Goal: Task Accomplishment & Management: Use online tool/utility

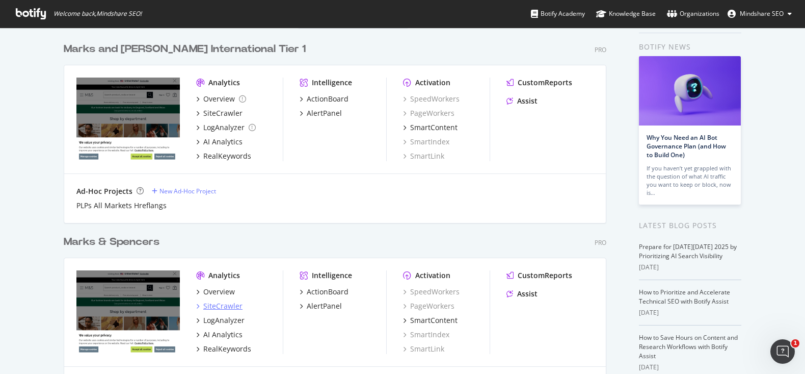
scroll to position [36, 0]
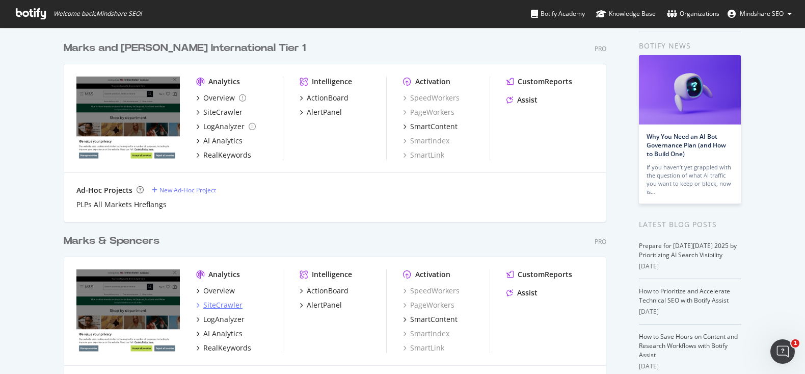
click at [220, 304] on div "SiteCrawler" at bounding box center [222, 305] width 39 height 10
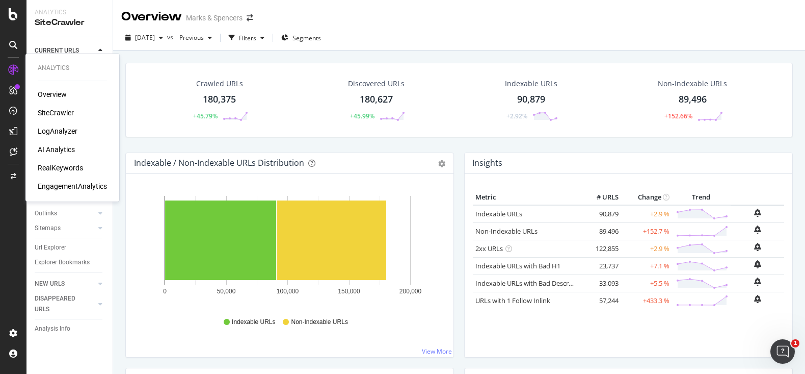
click at [58, 169] on div "RealKeywords" at bounding box center [60, 168] width 45 height 10
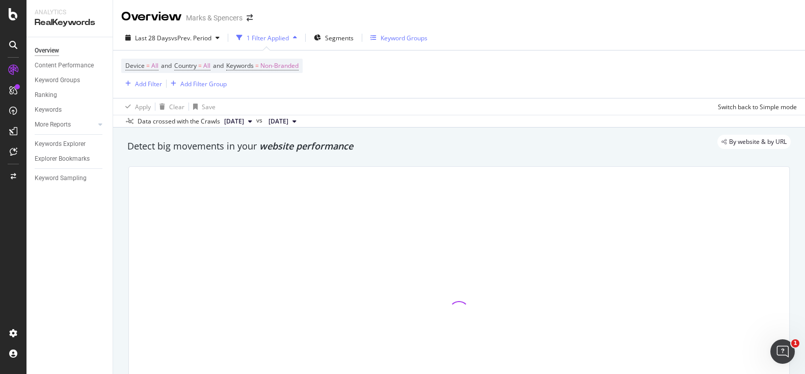
click at [408, 40] on div "Keyword Groups" at bounding box center [404, 38] width 47 height 9
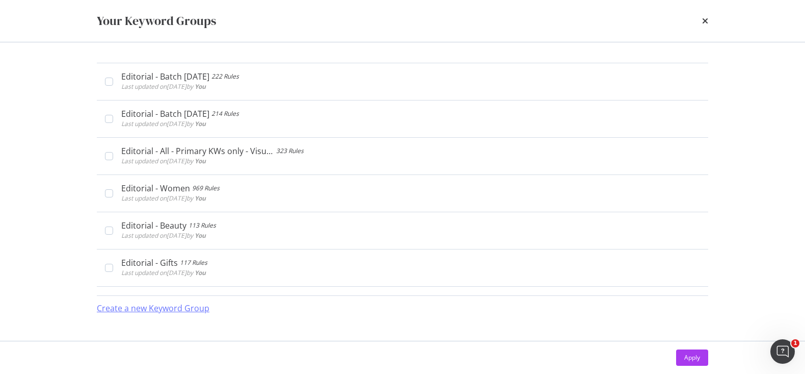
click at [188, 311] on div "Create a new Keyword Group" at bounding box center [153, 308] width 113 height 12
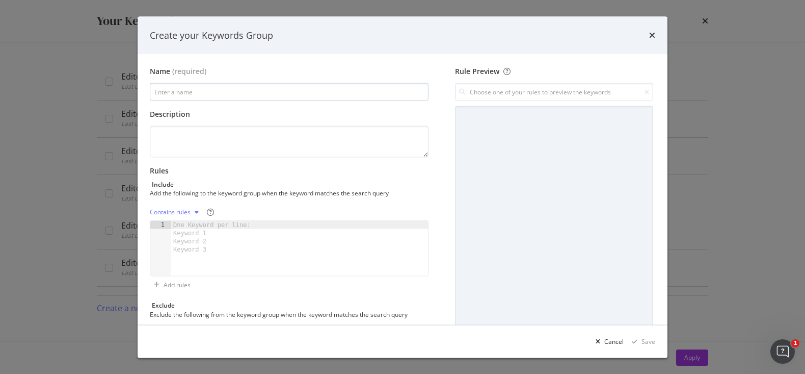
click at [204, 90] on input "modal" at bounding box center [289, 92] width 279 height 18
click at [657, 34] on div "Create your Keywords Group" at bounding box center [403, 35] width 530 height 38
click at [652, 37] on icon "times" at bounding box center [652, 35] width 6 height 8
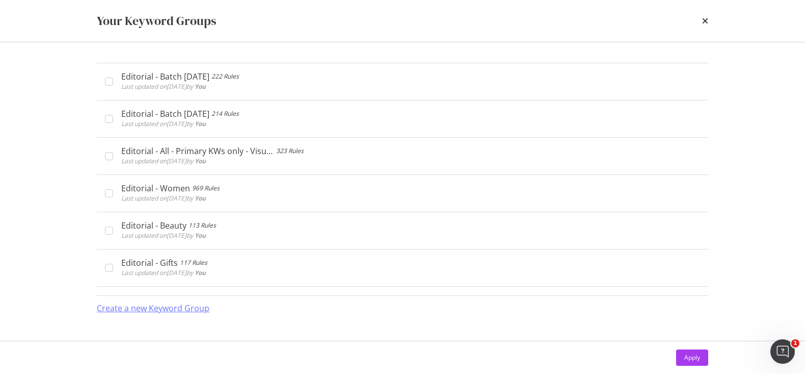
click at [165, 306] on div "Create a new Keyword Group" at bounding box center [153, 308] width 113 height 12
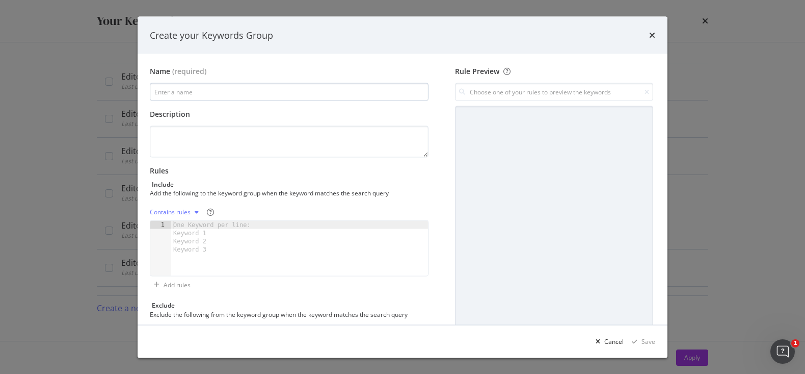
click at [184, 100] on input "modal" at bounding box center [289, 92] width 279 height 18
type input "Editorial - Batch [DATE]"
click at [220, 234] on div "One Keyword per line: Keyword 1 Keyword 2 Keyword 3" at bounding box center [213, 237] width 85 height 33
paste textarea "what to wear to a casual christmas party men​"
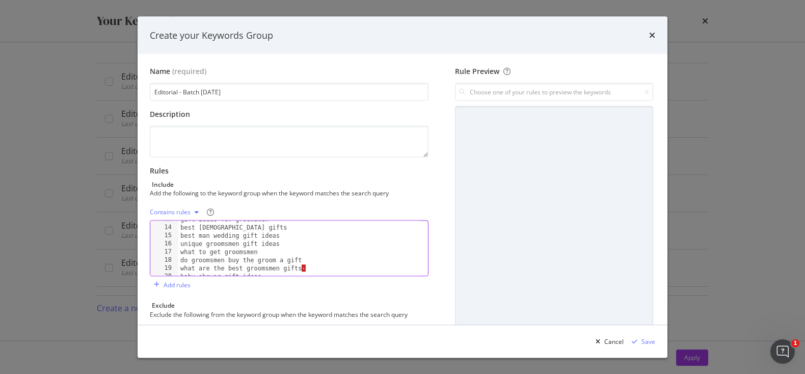
scroll to position [103, 0]
click at [328, 268] on div "gift ideas for groomsmen best groomsmen gifts best man wedding gift ideas uniqu…" at bounding box center [299, 250] width 242 height 71
click at [283, 249] on div "do groomsmen buy the groom a gift what are the best groomsmen gifts baby shower…" at bounding box center [299, 255] width 242 height 71
click at [303, 262] on div "do groomsmen buy the groom a gift what are the best groomsmen gifts baby shower…" at bounding box center [299, 255] width 242 height 71
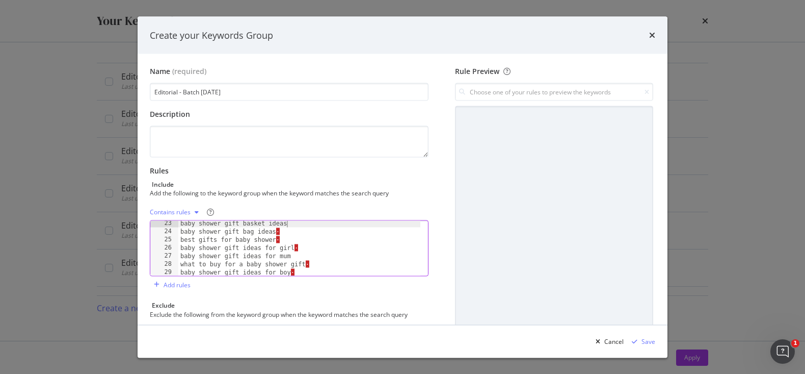
scroll to position [172, 0]
click at [295, 238] on div "gender reveal gift ideas baby shower gift basket ideas baby shower gift bag ide…" at bounding box center [299, 255] width 242 height 71
click at [298, 243] on div "gender reveal gift ideas baby shower gift basket ideas baby shower gift bag ide…" at bounding box center [299, 255] width 242 height 71
click at [301, 246] on div "gender reveal gift ideas baby shower gift basket ideas baby shower gift bag ide…" at bounding box center [299, 255] width 242 height 71
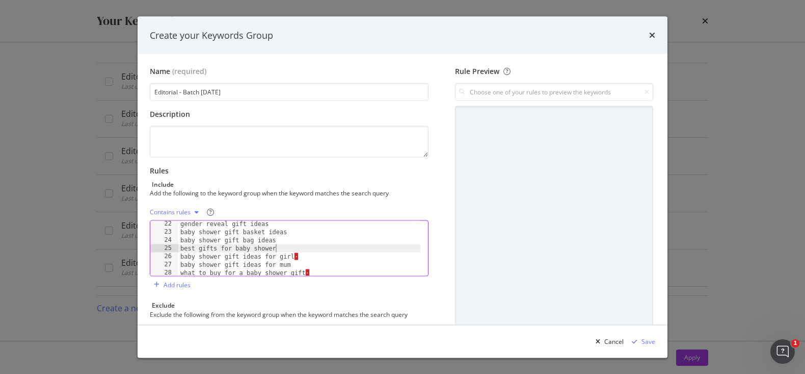
click at [317, 255] on div "gender reveal gift ideas baby shower gift basket ideas baby shower gift bag ide…" at bounding box center [299, 255] width 242 height 71
click at [320, 269] on div "gender reveal gift ideas baby shower gift basket ideas baby shower gift bag ide…" at bounding box center [299, 254] width 242 height 71
click at [313, 255] on div "best gifts for baby shower baby shower gift ideas for girl baby shower gift ide…" at bounding box center [299, 254] width 242 height 71
click at [306, 264] on div "best gifts for baby shower baby shower gift ideas for girl baby shower gift ide…" at bounding box center [299, 254] width 242 height 71
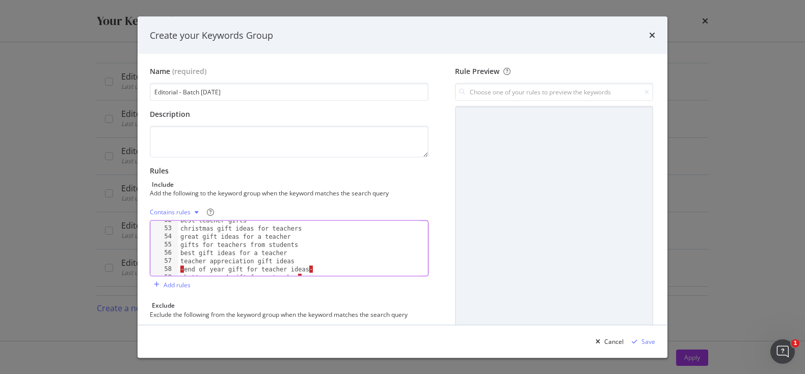
scroll to position [422, 0]
click at [321, 265] on div "best teacher gifts christmas gift ideas for teachers great gift ideas for a tea…" at bounding box center [299, 250] width 242 height 71
click at [184, 265] on div "best teacher gifts christmas gift ideas for teachers great gift ideas for a tea…" at bounding box center [299, 250] width 242 height 71
click at [325, 272] on div "best teacher gifts christmas gift ideas for teachers great gift ideas for a tea…" at bounding box center [299, 250] width 242 height 71
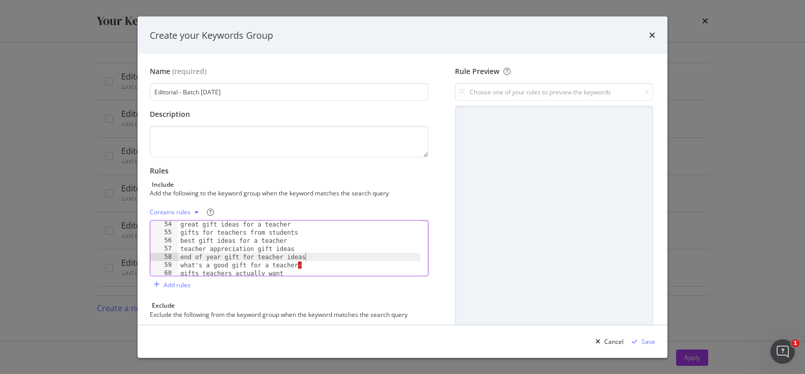
click at [315, 263] on div "great gift ideas for a teacher gifts for teachers from students best gift ideas…" at bounding box center [299, 255] width 242 height 71
click at [305, 260] on div "best gift ideas for a teacher teacher appreciation gift ideas end of year gift …" at bounding box center [299, 252] width 242 height 71
click at [345, 272] on div "best gift ideas for a teacher teacher appreciation gift ideas end of year gift …" at bounding box center [299, 252] width 242 height 71
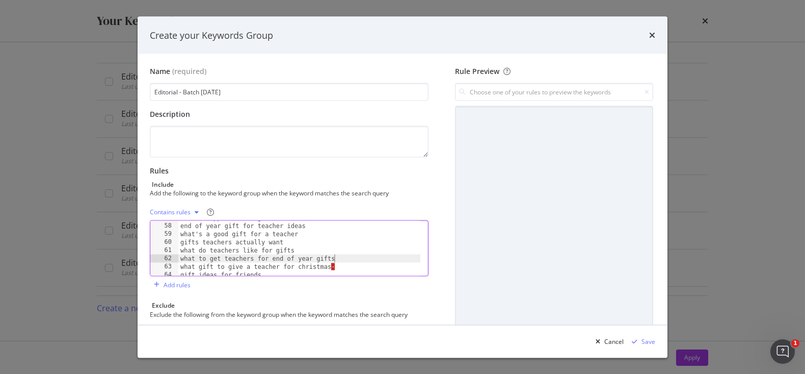
click at [346, 267] on div "teacher appreciation gift ideas end of year gift for teacher ideas what's a goo…" at bounding box center [299, 249] width 242 height 71
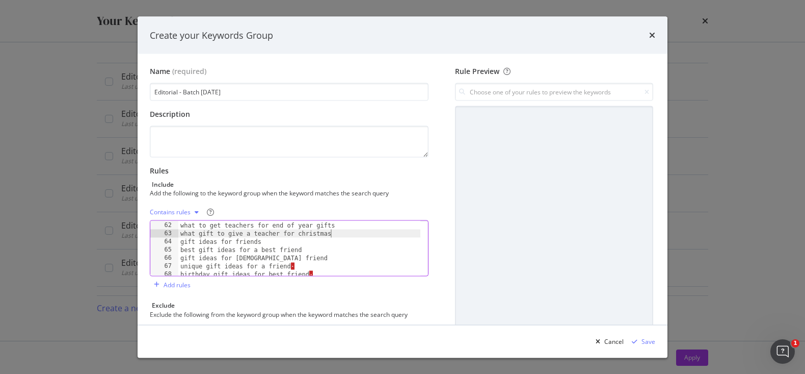
scroll to position [527, 0]
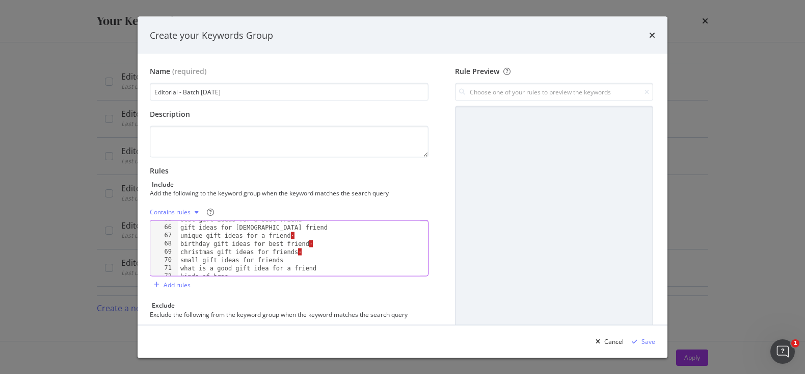
drag, startPoint x: 303, startPoint y: 230, endPoint x: 306, endPoint y: 235, distance: 5.9
click at [303, 230] on div "best gift ideas for a best friend gift ideas for [DEMOGRAPHIC_DATA] friend uniq…" at bounding box center [299, 250] width 242 height 71
click at [306, 237] on div "best gift ideas for a best friend gift ideas for [DEMOGRAPHIC_DATA] friend uniq…" at bounding box center [299, 250] width 242 height 71
click at [342, 243] on div "best gift ideas for a best friend gift ideas for [DEMOGRAPHIC_DATA] friend uniq…" at bounding box center [299, 250] width 242 height 71
click at [318, 251] on div "best gift ideas for a best friend gift ideas for [DEMOGRAPHIC_DATA] friend uniq…" at bounding box center [299, 250] width 242 height 71
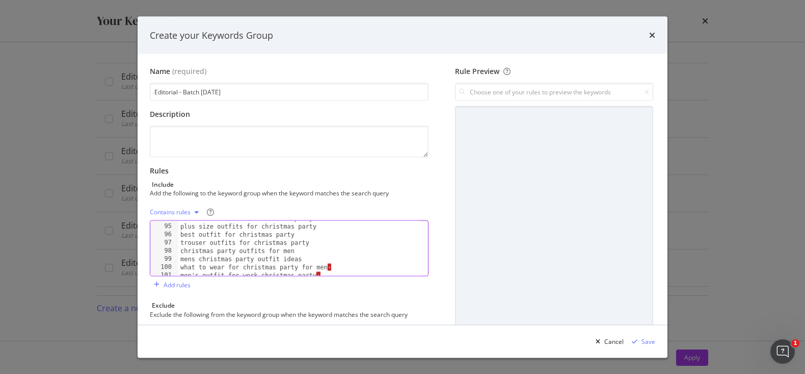
scroll to position [769, 0]
click at [341, 258] on div "plus size outfits for christmas party best outfit for christmas party trouser o…" at bounding box center [299, 253] width 242 height 71
click at [341, 262] on div "plus size outfits for christmas party best outfit for christmas party trouser o…" at bounding box center [299, 253] width 242 height 71
click at [337, 272] on div "plus size outfits for christmas party best outfit for christmas party trouser o…" at bounding box center [299, 253] width 242 height 71
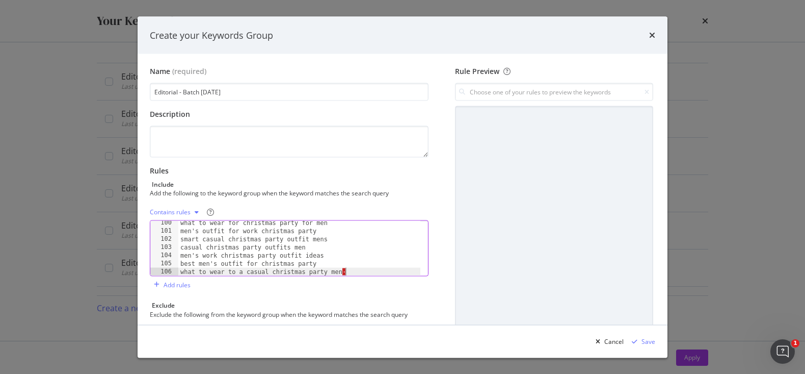
click at [357, 272] on div "what to wear for christmas party for men men's outfit for work christmas party …" at bounding box center [299, 254] width 242 height 71
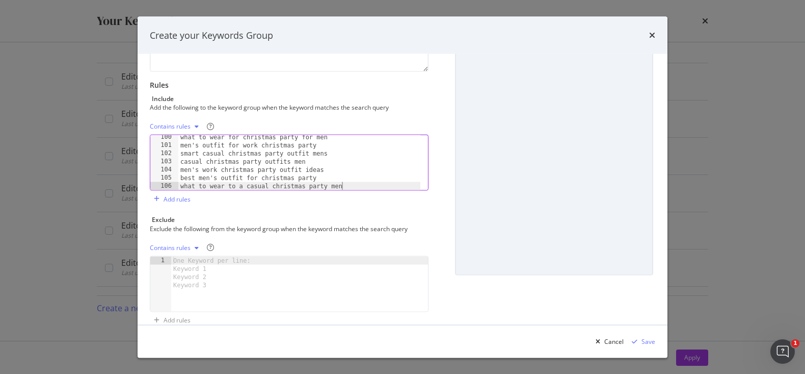
scroll to position [101, 0]
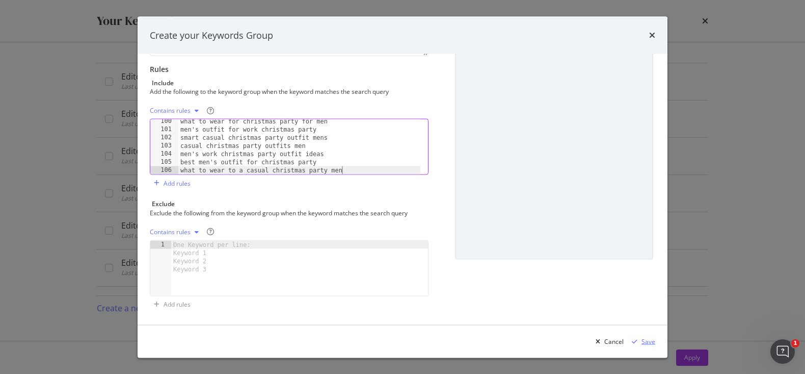
type textarea "what to wear to a casual christmas party men"
click at [653, 339] on div "Save" at bounding box center [649, 340] width 14 height 9
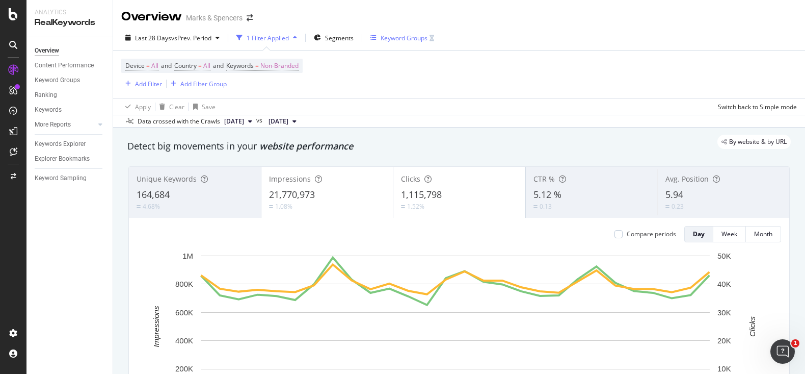
click at [413, 39] on div "Keyword Groups" at bounding box center [404, 38] width 47 height 9
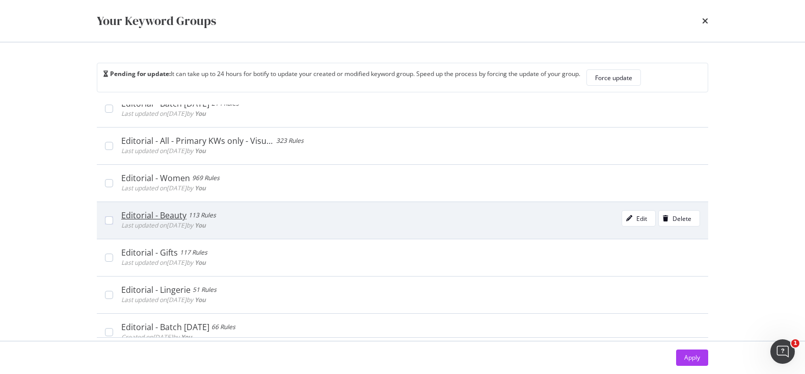
scroll to position [101, 0]
click at [626, 218] on icon "modal" at bounding box center [629, 217] width 6 height 6
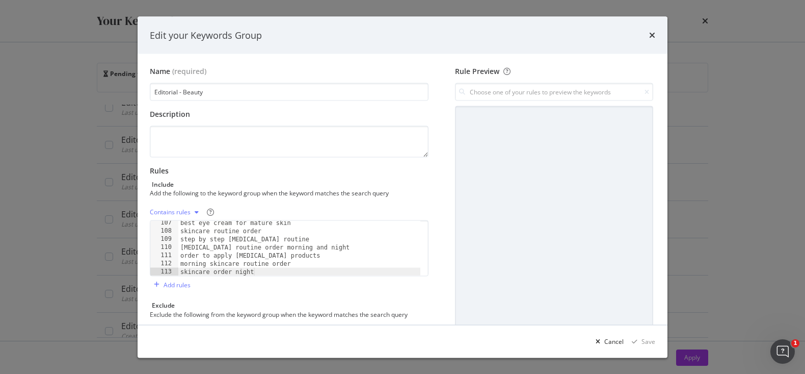
scroll to position [866, 0]
click at [654, 33] on icon "times" at bounding box center [652, 35] width 6 height 8
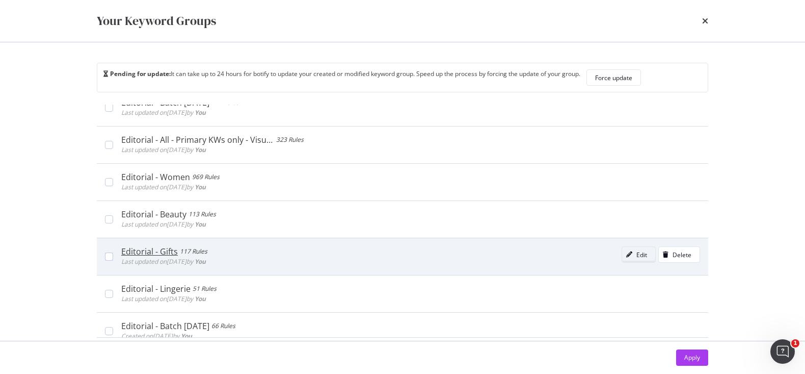
click at [636, 255] on div "Edit" at bounding box center [641, 254] width 11 height 9
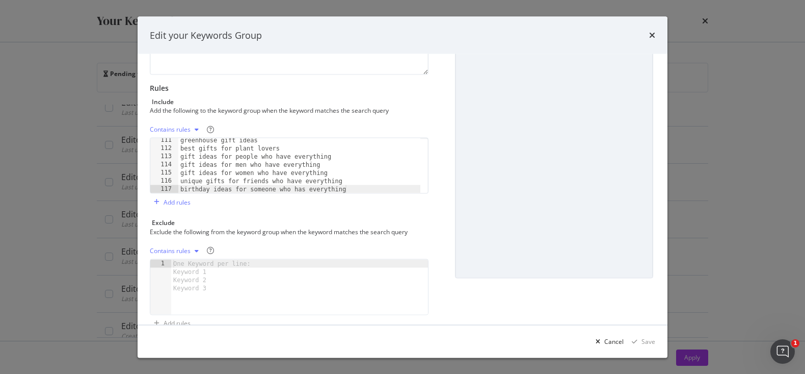
scroll to position [101, 0]
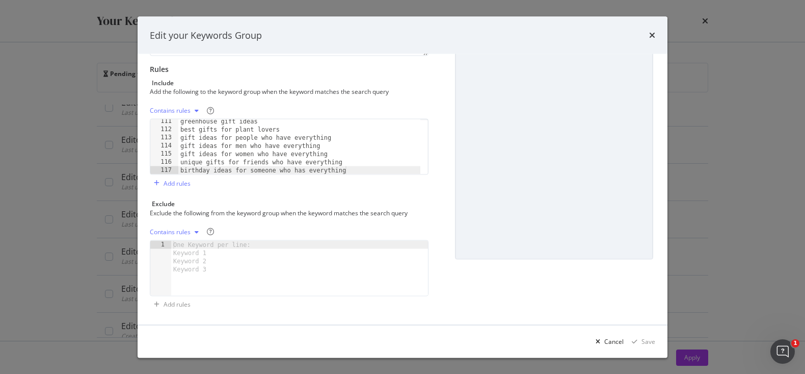
type textarea "birthday ideas for someone who has everything"
click at [354, 166] on div "greenhouse gift ideas best gifts for plant lovers gift ideas for people who hav…" at bounding box center [299, 152] width 242 height 71
paste textarea "what is a good gift idea for a friend"
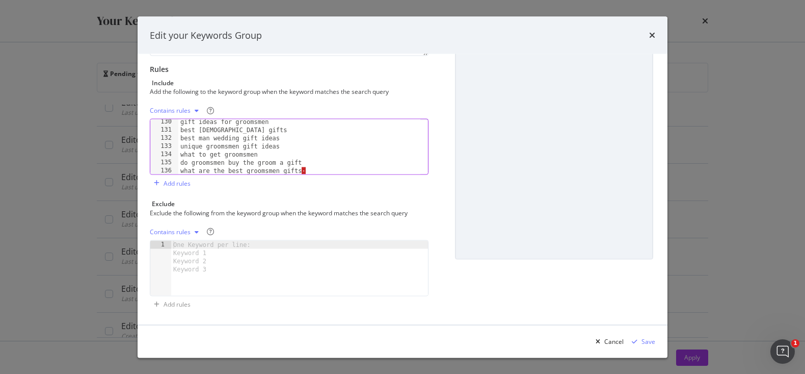
scroll to position [1064, 0]
click at [326, 160] on div "best groomsmen gifts best man wedding gift ideas unique groomsmen gift ideas wh…" at bounding box center [299, 150] width 242 height 71
click at [282, 160] on div "best man wedding gift ideas unique groomsmen gift ideas what to get groomsmen d…" at bounding box center [299, 149] width 242 height 71
click at [285, 166] on div "best man wedding gift ideas unique groomsmen gift ideas what to get groomsmen d…" at bounding box center [299, 149] width 242 height 71
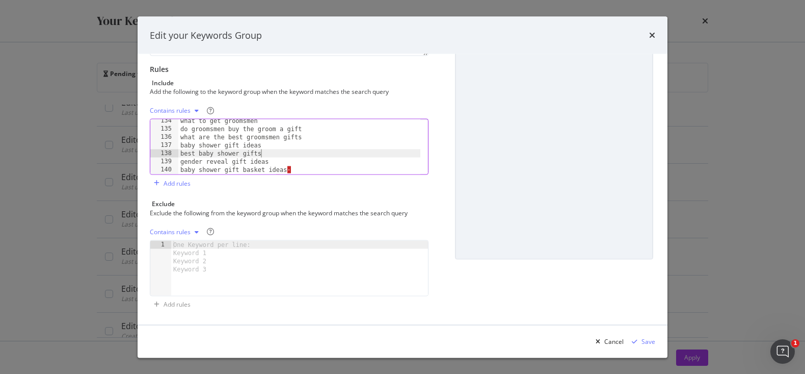
scroll to position [1087, 0]
click at [299, 169] on div "what to get groomsmen do groomsmen buy the groom a gift what are the best groom…" at bounding box center [299, 152] width 242 height 71
click at [301, 167] on div "do groomsmen buy the groom a gift what are the best groomsmen gifts baby shower…" at bounding box center [299, 149] width 242 height 71
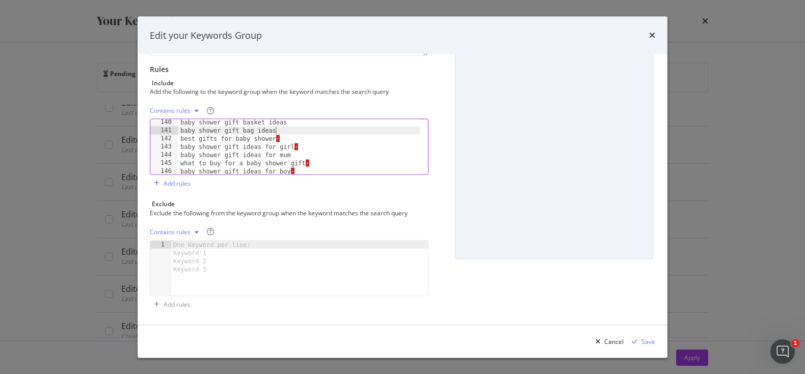
click at [288, 139] on div "baby shower gift basket ideas baby shower gift bag ideas best gifts for baby sh…" at bounding box center [299, 153] width 242 height 71
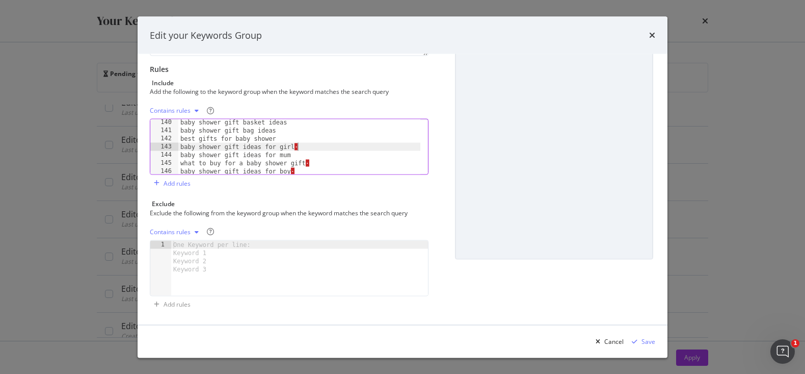
click at [321, 146] on div "baby shower gift basket ideas baby shower gift bag ideas best gifts for baby sh…" at bounding box center [299, 153] width 242 height 71
click at [321, 158] on div "baby shower gift basket ideas baby shower gift bag ideas best gifts for baby sh…" at bounding box center [299, 153] width 242 height 71
click at [324, 165] on div "baby shower gift basket ideas baby shower gift bag ideas best gifts for baby sh…" at bounding box center [299, 153] width 242 height 71
click at [304, 171] on div "baby shower gift basket ideas baby shower gift bag ideas best gifts for baby sh…" at bounding box center [299, 152] width 242 height 71
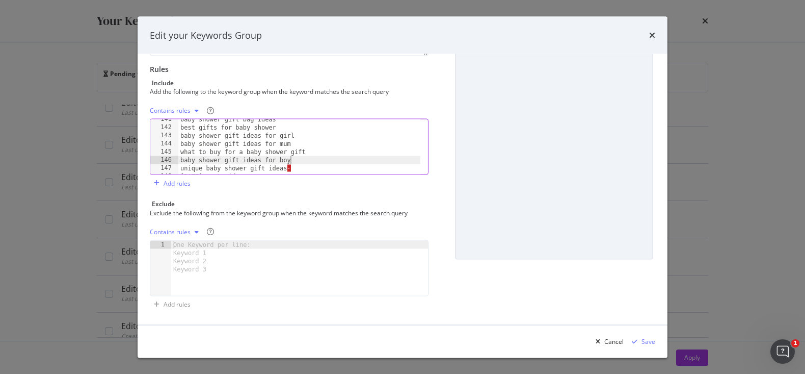
scroll to position [1147, 0]
click at [310, 169] on div "baby shower gift bag ideas best gifts for baby shower baby shower gift ideas fo…" at bounding box center [299, 149] width 242 height 71
click at [325, 152] on div "great gift ideas for a teacher gifts for teachers from students best gift ideas…" at bounding box center [299, 152] width 242 height 71
click at [311, 162] on div "great gift ideas for a teacher gifts for teachers from students best gift ideas…" at bounding box center [299, 152] width 242 height 71
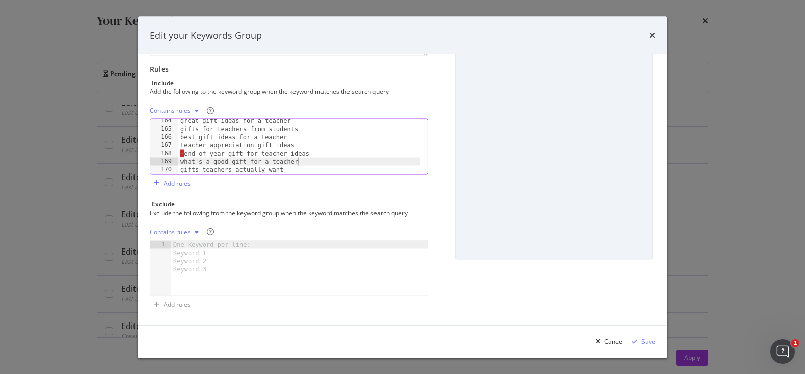
click at [183, 152] on div "great gift ideas for a teacher gifts for teachers from students best gift ideas…" at bounding box center [299, 152] width 242 height 71
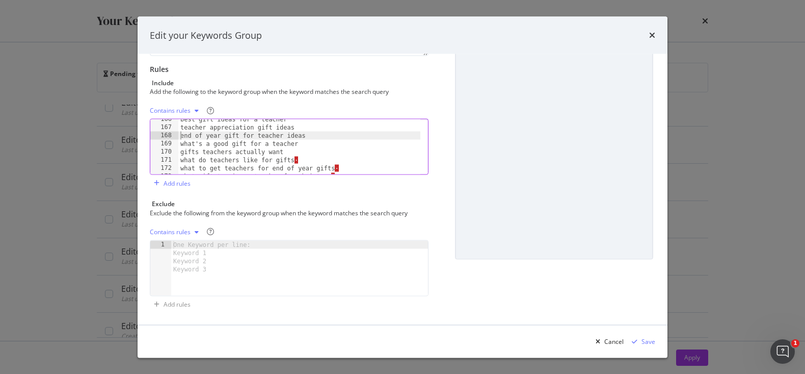
scroll to position [1349, 0]
click at [307, 161] on div "best gift ideas for a teacher teacher appreciation gift ideas end of year gift …" at bounding box center [299, 150] width 242 height 71
click at [354, 166] on div "best gift ideas for a teacher teacher appreciation gift ideas end of year gift …" at bounding box center [299, 150] width 242 height 71
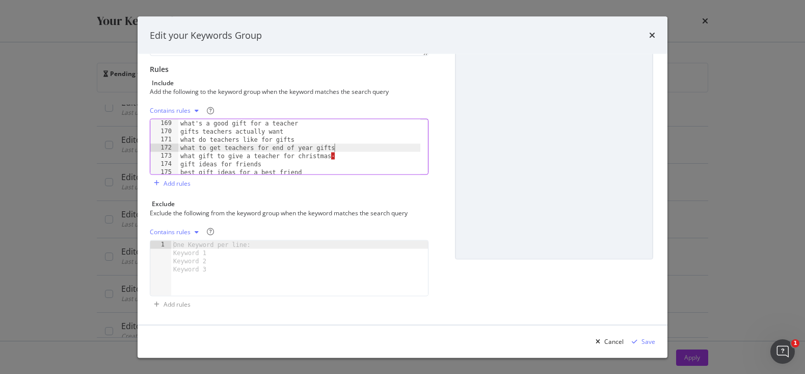
scroll to position [1384, 0]
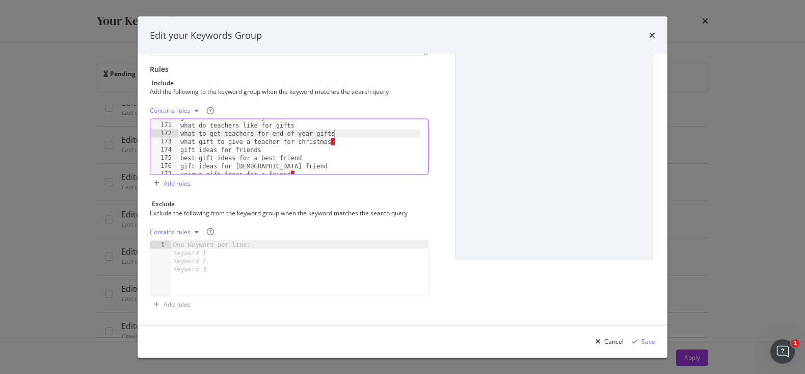
click at [341, 144] on div "gifts teachers actually want what do teachers like for gifts what to get teache…" at bounding box center [299, 148] width 242 height 71
click at [311, 167] on div "gifts teachers actually want what do teachers like for gifts what to get teache…" at bounding box center [299, 148] width 242 height 71
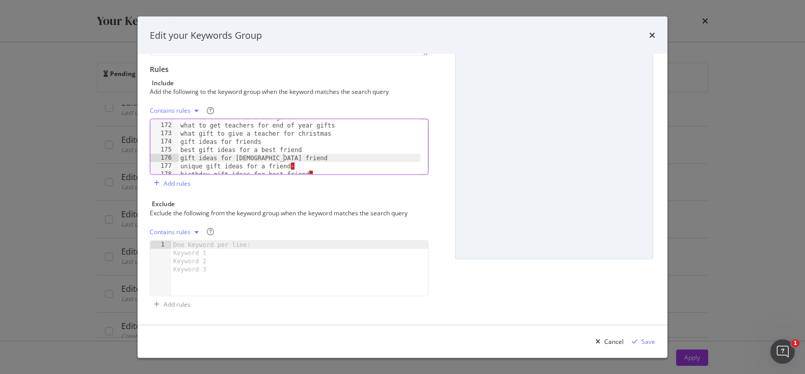
click at [304, 166] on div "what do teachers like for gifts what to get teachers for end of year gifts what…" at bounding box center [299, 148] width 242 height 71
click at [335, 169] on div "what do teachers like for gifts what to get teachers for end of year gifts what…" at bounding box center [299, 148] width 242 height 71
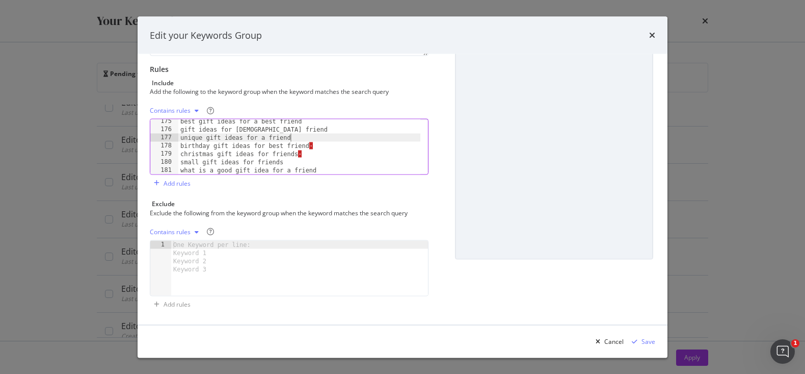
scroll to position [1421, 0]
click at [326, 144] on div "best gift ideas for a best friend gift ideas for [DEMOGRAPHIC_DATA] friend uniq…" at bounding box center [299, 152] width 242 height 71
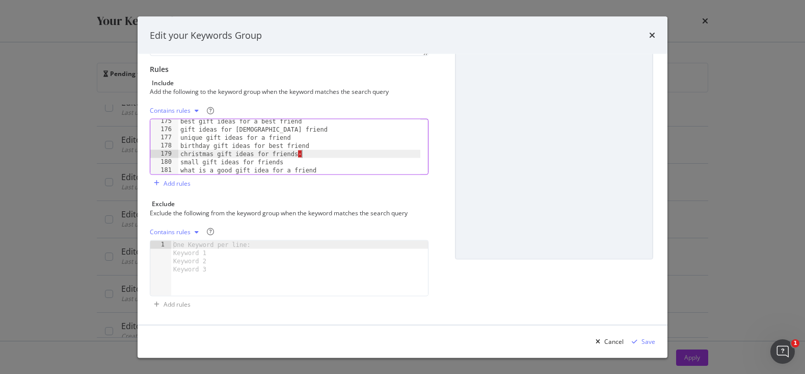
click at [308, 153] on div "best gift ideas for a best friend gift ideas for [DEMOGRAPHIC_DATA] friend uniq…" at bounding box center [299, 152] width 242 height 71
type textarea "christmas gift ideas for friends"
click at [644, 340] on div "Save" at bounding box center [649, 340] width 14 height 9
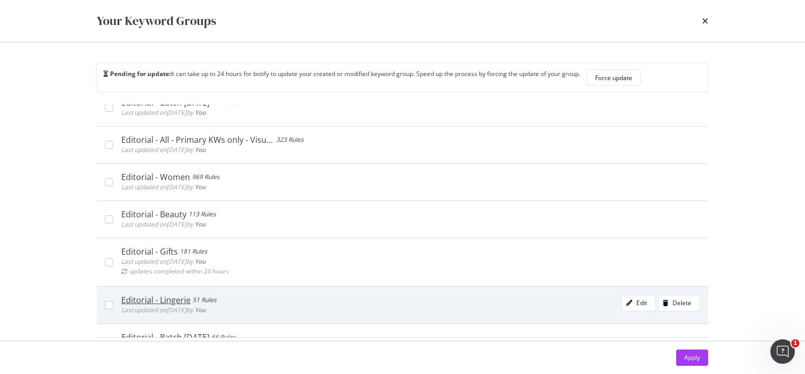
scroll to position [115, 0]
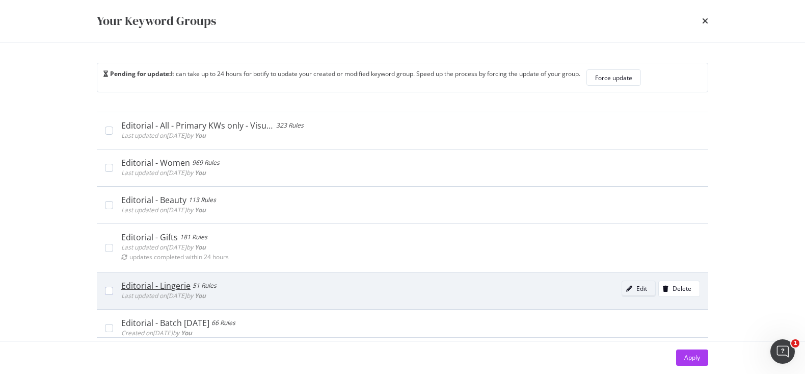
click at [636, 290] on div "Edit" at bounding box center [641, 288] width 11 height 9
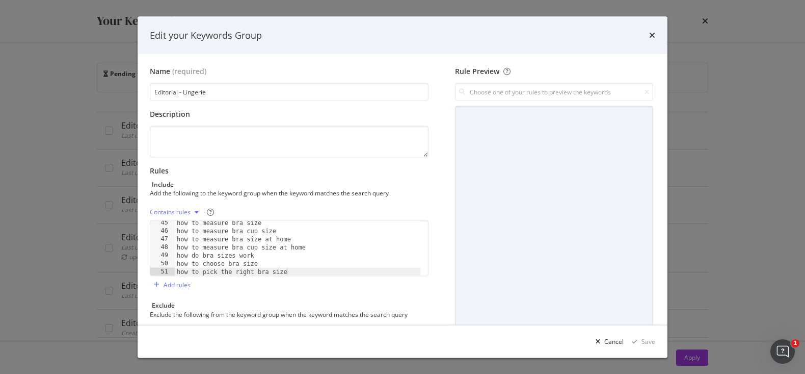
scroll to position [101, 0]
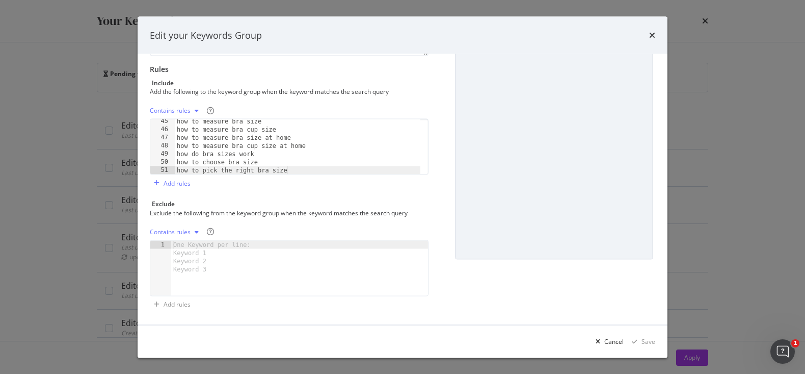
type textarea "how to pick the right bra size"
click at [298, 172] on div "how to measure bra size how to measure bra cup size how to measure bra size at …" at bounding box center [298, 152] width 246 height 71
paste textarea "what is crop top bra"
type textarea "what is crop top bra"
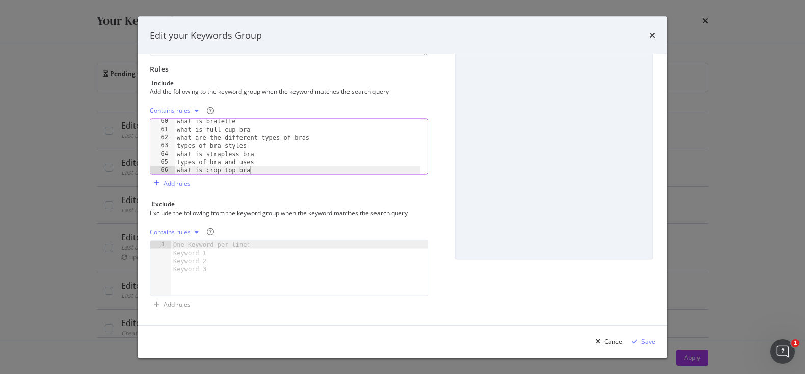
scroll to position [483, 0]
click at [643, 336] on div "Save" at bounding box center [649, 340] width 14 height 9
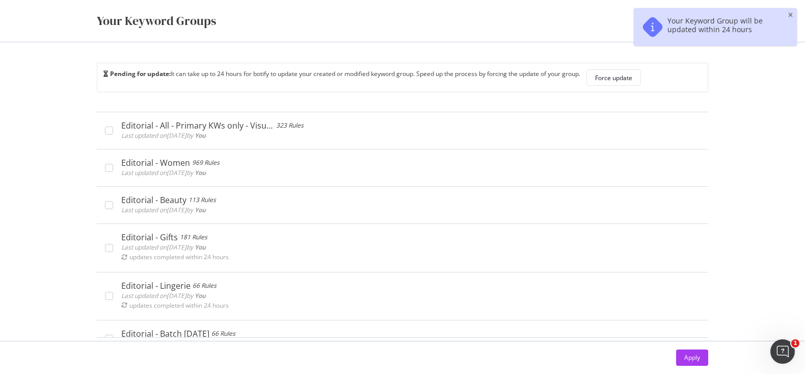
click at [38, 177] on div "Your Keyword Groups Pending for update: It can take up to 24 hours for botify t…" at bounding box center [402, 187] width 805 height 374
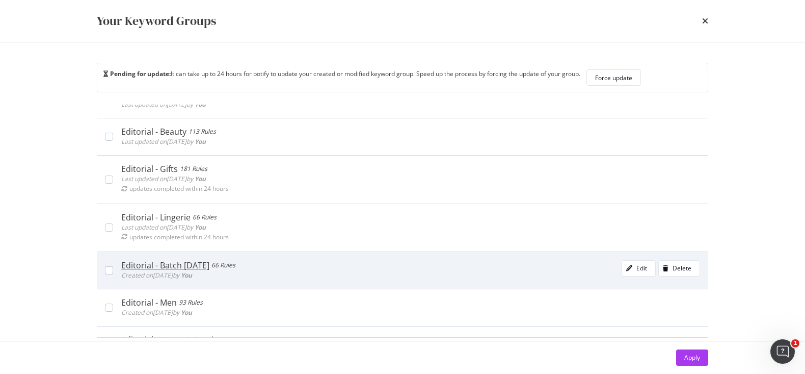
scroll to position [192, 0]
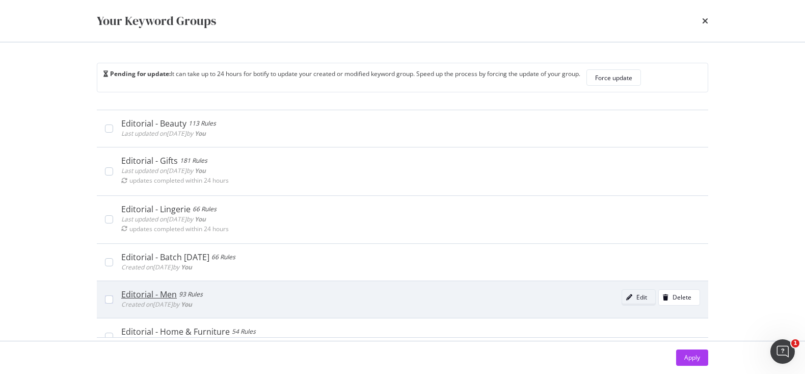
click at [636, 301] on button "Edit" at bounding box center [639, 297] width 34 height 16
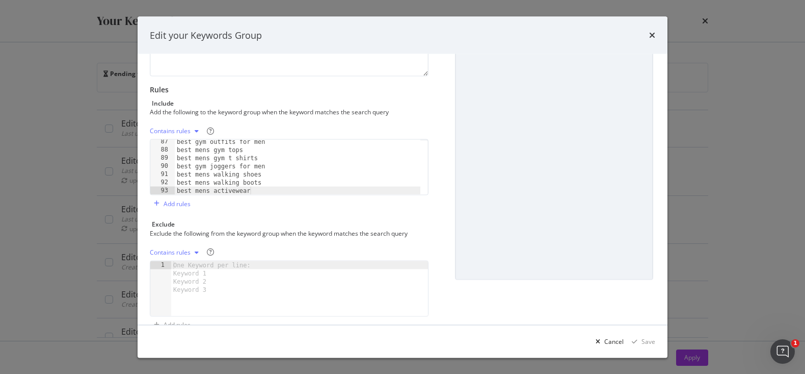
scroll to position [101, 0]
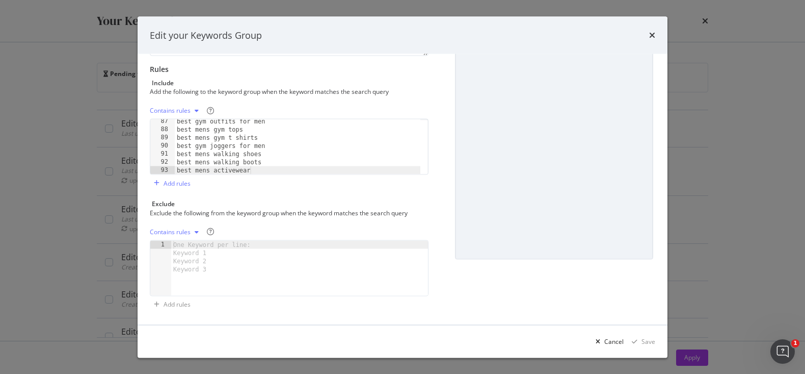
type textarea "best mens activewear"
click at [267, 171] on div "best gym outfits for men best mens gym tops best mens gym t shirts best gym jog…" at bounding box center [298, 152] width 246 height 71
paste textarea "what to wear to a casual christmas party men​"
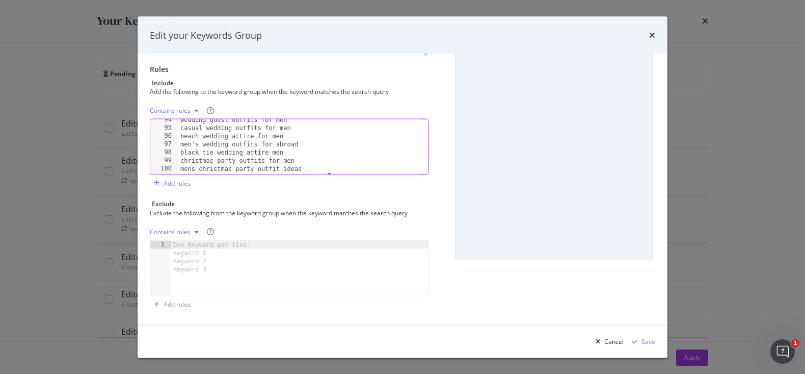
scroll to position [774, 0]
click at [340, 167] on div "casual wedding outfits for men beach wedding attire for men men's wedding outfi…" at bounding box center [299, 147] width 242 height 71
click at [332, 166] on div "beach wedding attire for men men's wedding outfits for abroad black tie wedding…" at bounding box center [299, 146] width 242 height 71
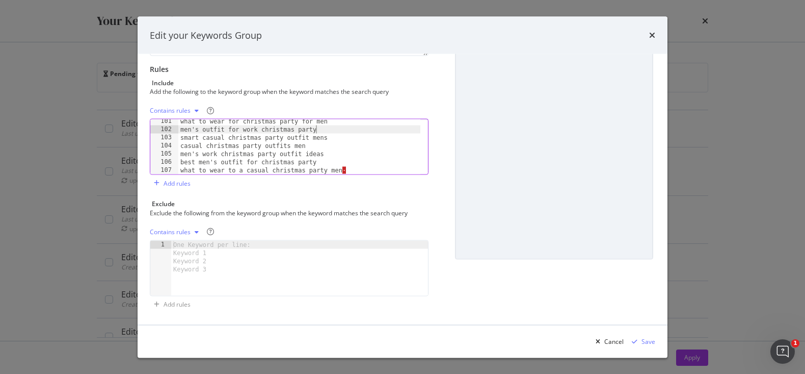
click at [357, 171] on div "what to wear for christmas party for men men's outfit for work christmas party …" at bounding box center [299, 152] width 242 height 71
type textarea "what to wear to a casual christmas party men"
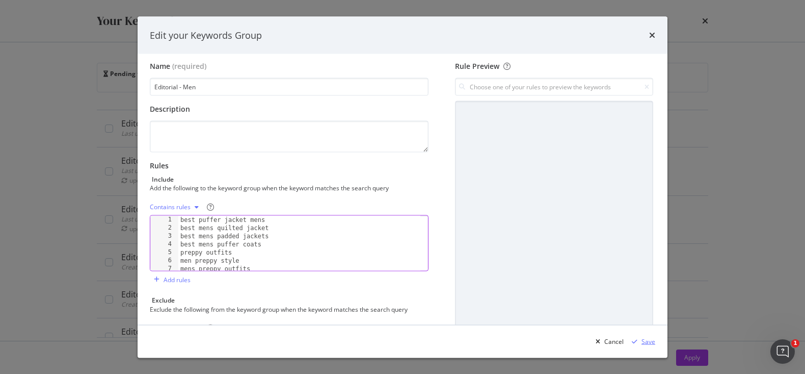
scroll to position [0, 0]
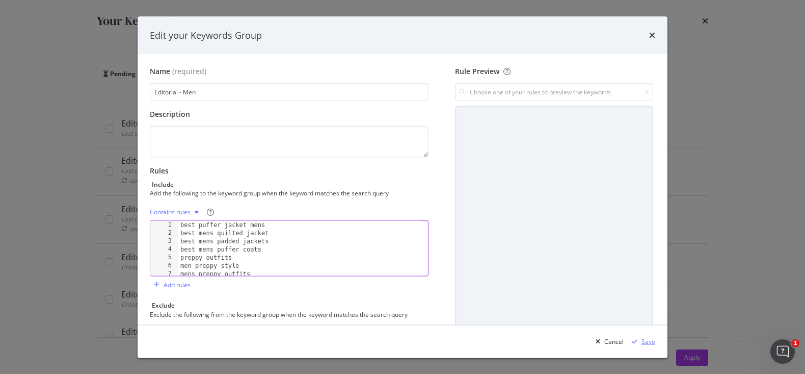
click at [650, 341] on div "Save" at bounding box center [649, 340] width 14 height 9
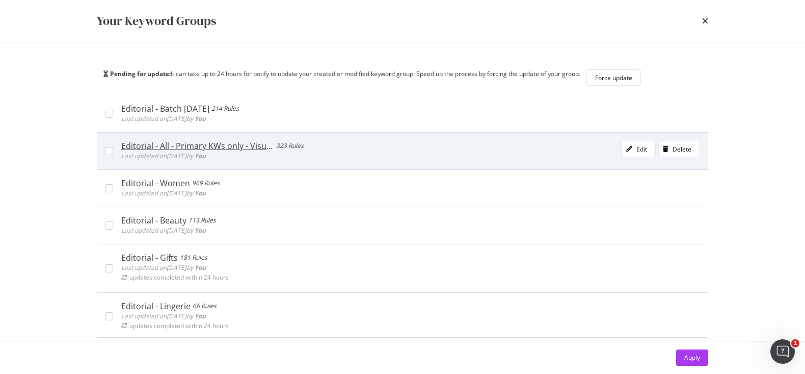
scroll to position [100, 0]
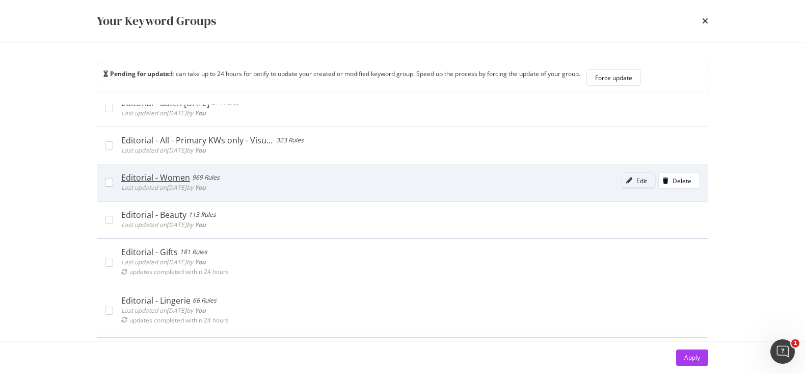
click at [626, 182] on icon "modal" at bounding box center [629, 180] width 6 height 6
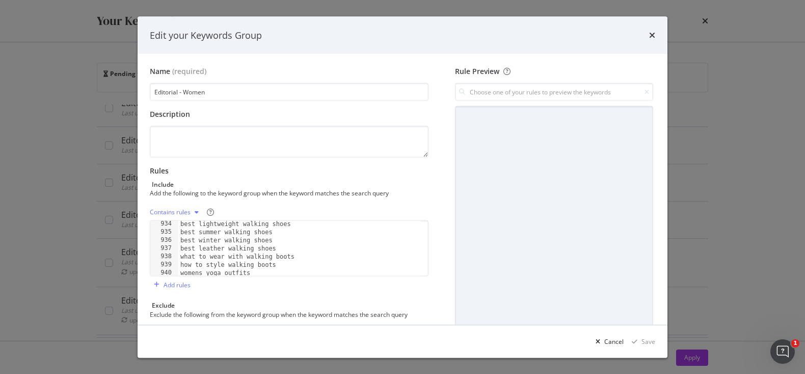
scroll to position [7845, 0]
type textarea "what to wear for birthday night out"
click at [320, 272] on div "birthday party outfit ideas what to wear to a birthday dinner birthday dinner o…" at bounding box center [299, 254] width 242 height 71
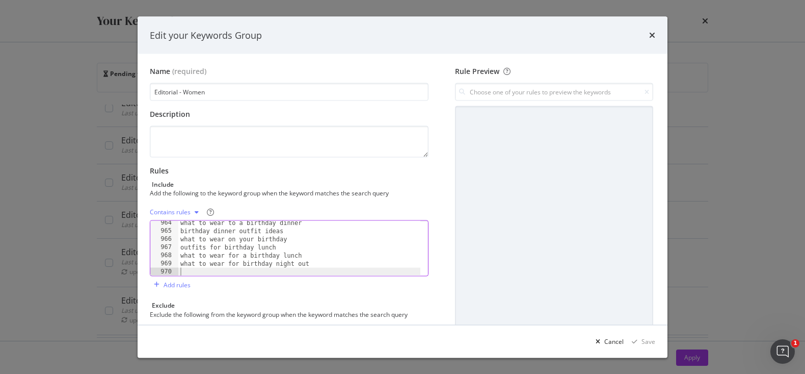
paste textarea "trouser outfits for christmas party"
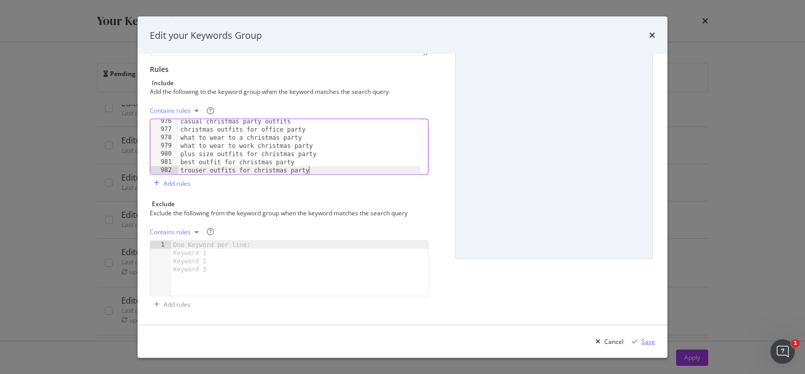
type textarea "trouser outfits for christmas party"
click at [648, 342] on div "Save" at bounding box center [649, 340] width 14 height 9
